Goal: Book appointment/travel/reservation

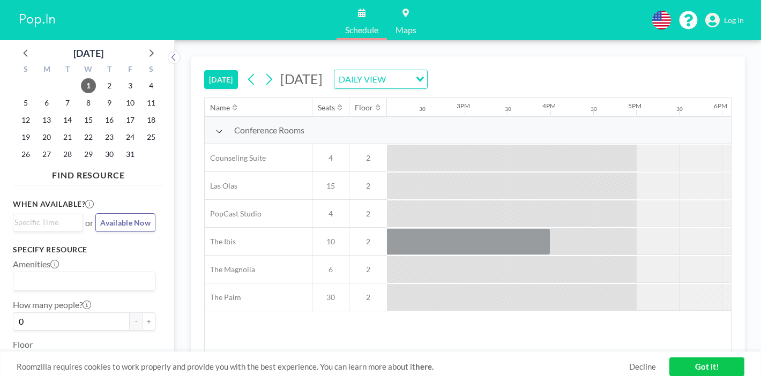
scroll to position [0, 1251]
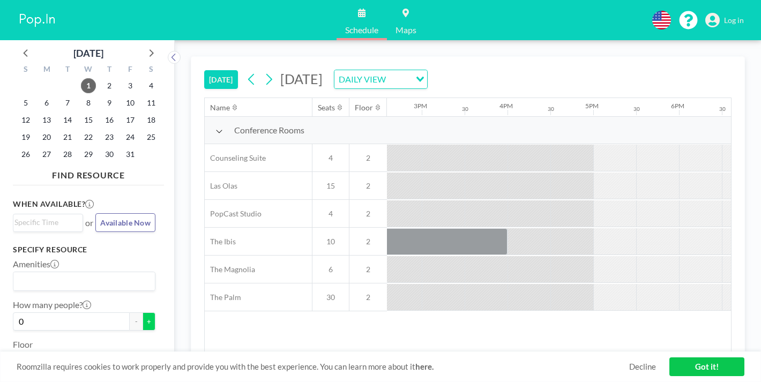
click at [142, 312] on button "+" at bounding box center [148, 321] width 13 height 18
type input "1"
click at [349, 153] on span "2" at bounding box center [367, 158] width 37 height 10
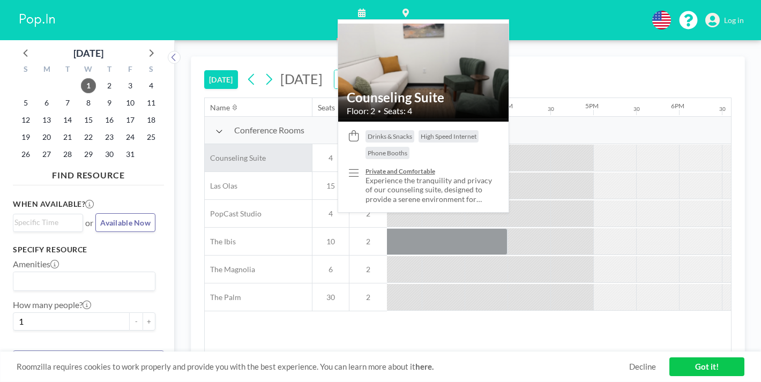
click at [243, 144] on div "Counseling Suite" at bounding box center [258, 157] width 107 height 27
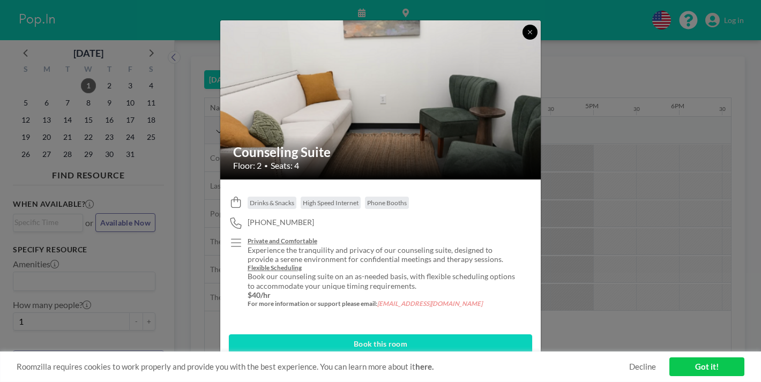
click at [528, 34] on icon at bounding box center [530, 32] width 4 height 4
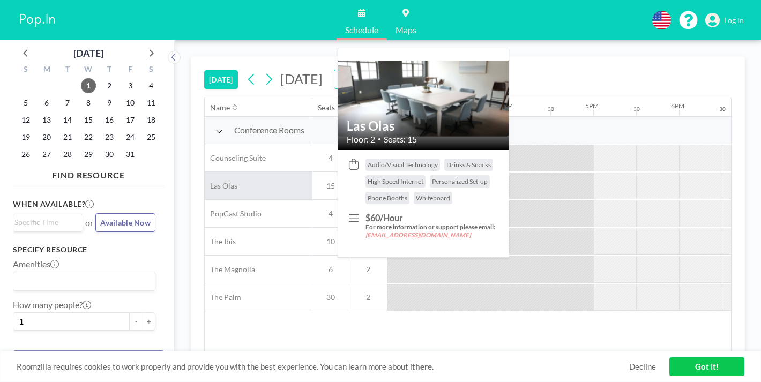
click at [205, 172] on div "Las Olas" at bounding box center [258, 185] width 107 height 27
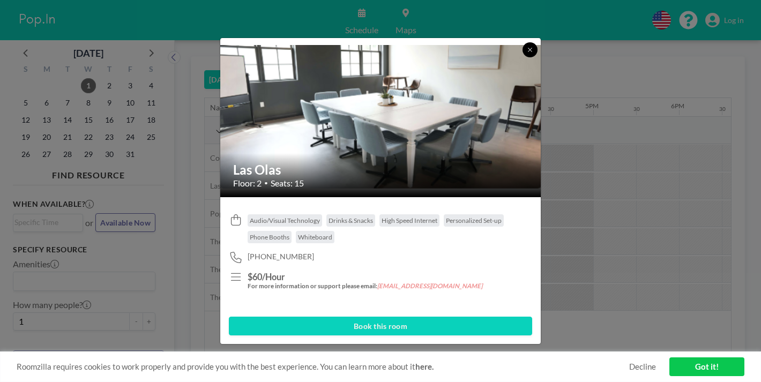
click at [527, 53] on icon at bounding box center [530, 50] width 6 height 6
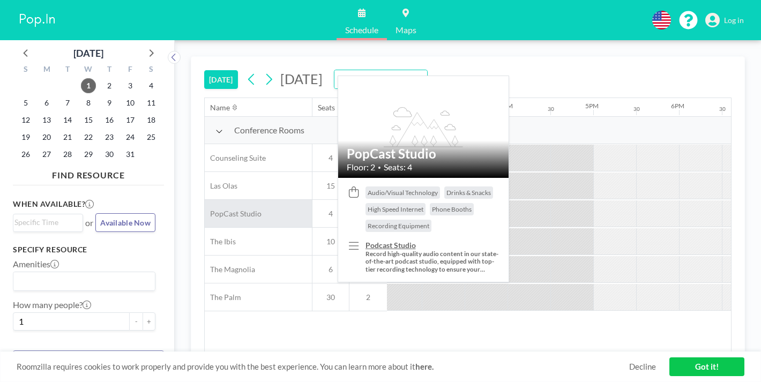
click at [205, 200] on div "PopCast Studio" at bounding box center [258, 213] width 107 height 27
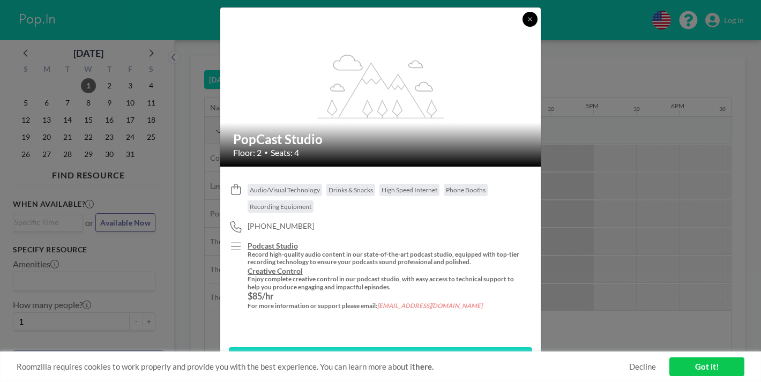
click at [522, 27] on button at bounding box center [529, 19] width 15 height 15
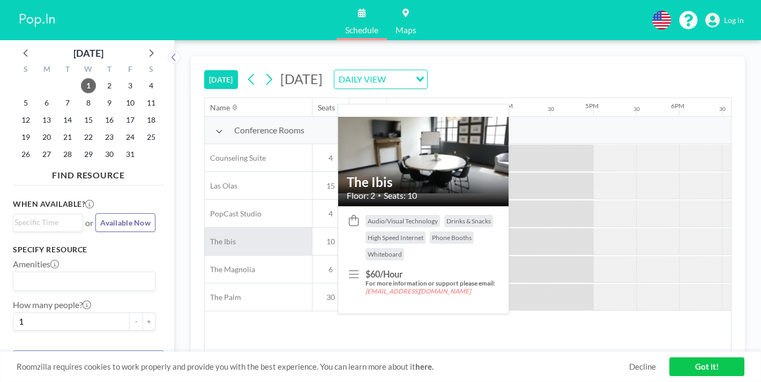
click at [208, 228] on div "The Ibis" at bounding box center [258, 241] width 107 height 27
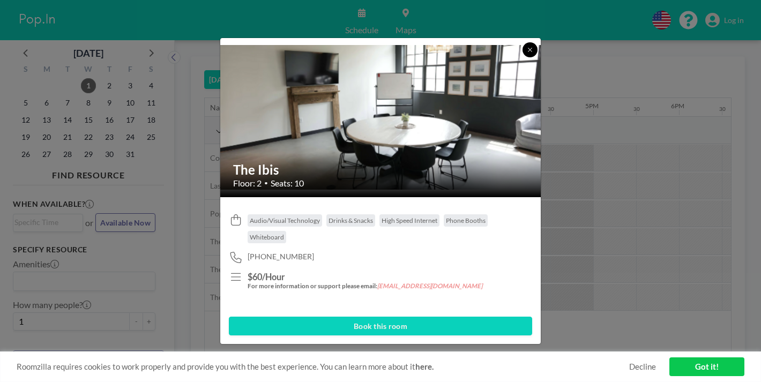
click at [527, 53] on icon at bounding box center [530, 50] width 6 height 6
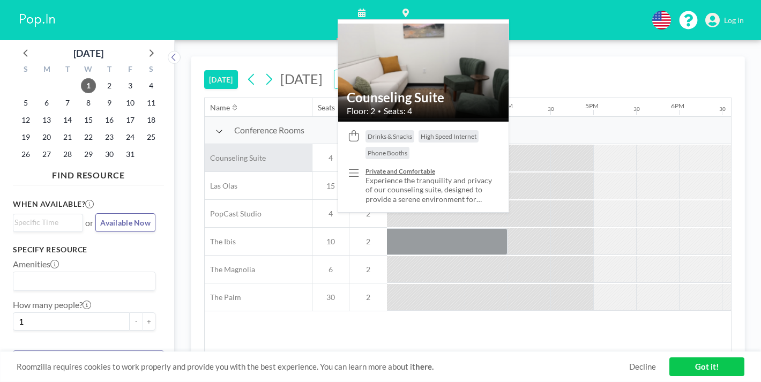
click at [222, 144] on div "Counseling Suite" at bounding box center [258, 157] width 107 height 27
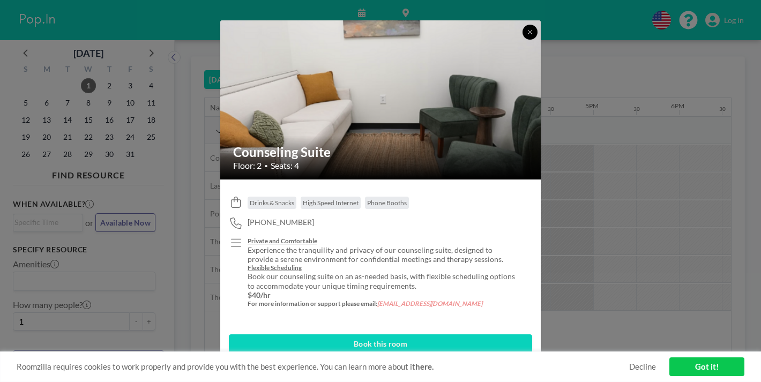
click at [528, 34] on icon at bounding box center [530, 32] width 4 height 4
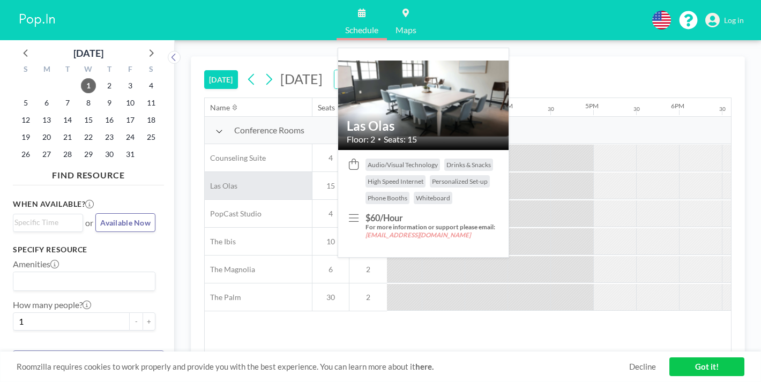
click at [205, 172] on div "Las Olas" at bounding box center [258, 185] width 107 height 27
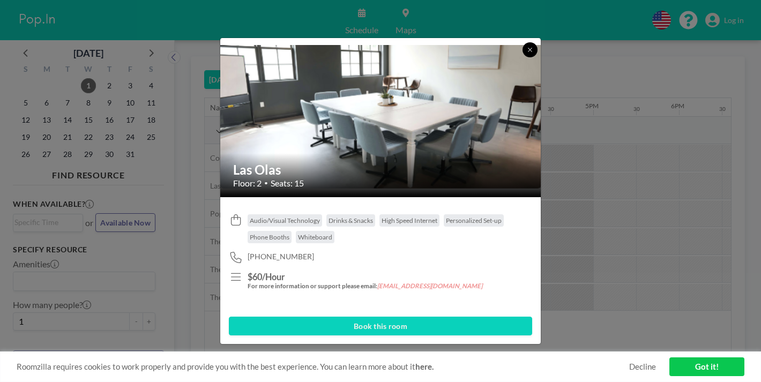
click at [527, 53] on icon at bounding box center [530, 50] width 6 height 6
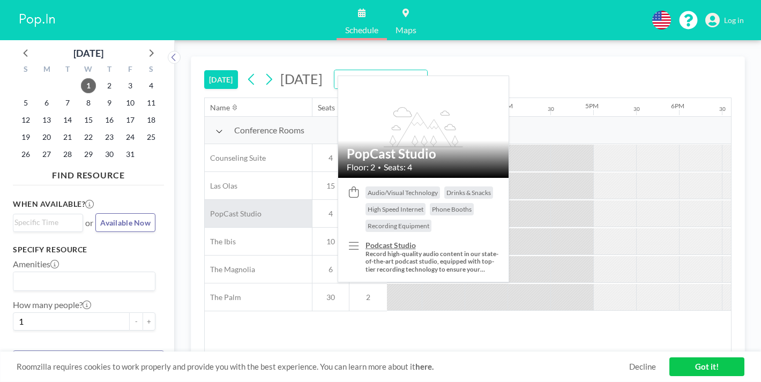
click at [226, 200] on div "PopCast Studio" at bounding box center [258, 213] width 107 height 27
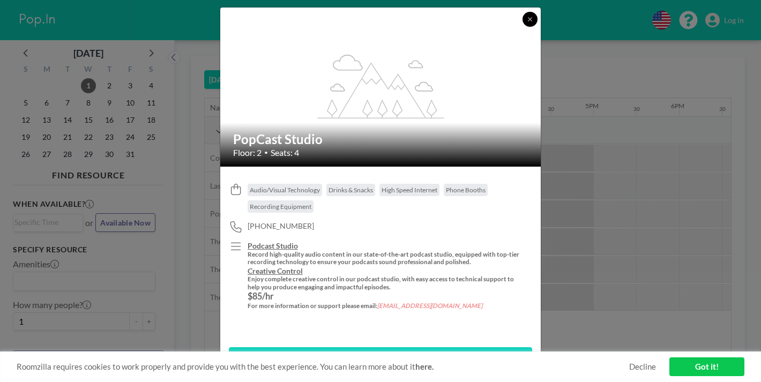
click at [522, 27] on button at bounding box center [529, 19] width 15 height 15
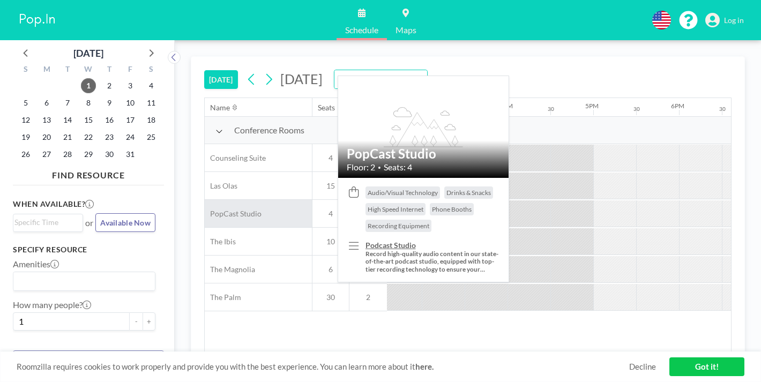
click at [214, 200] on div "PopCast Studio" at bounding box center [258, 213] width 107 height 27
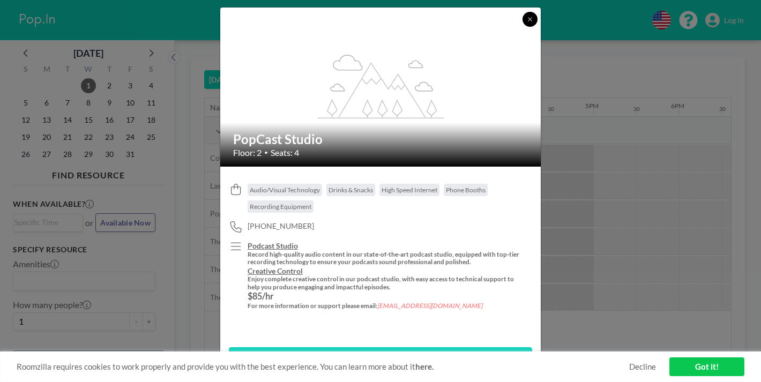
click at [522, 27] on button at bounding box center [529, 19] width 15 height 15
